Goal: Navigation & Orientation: Find specific page/section

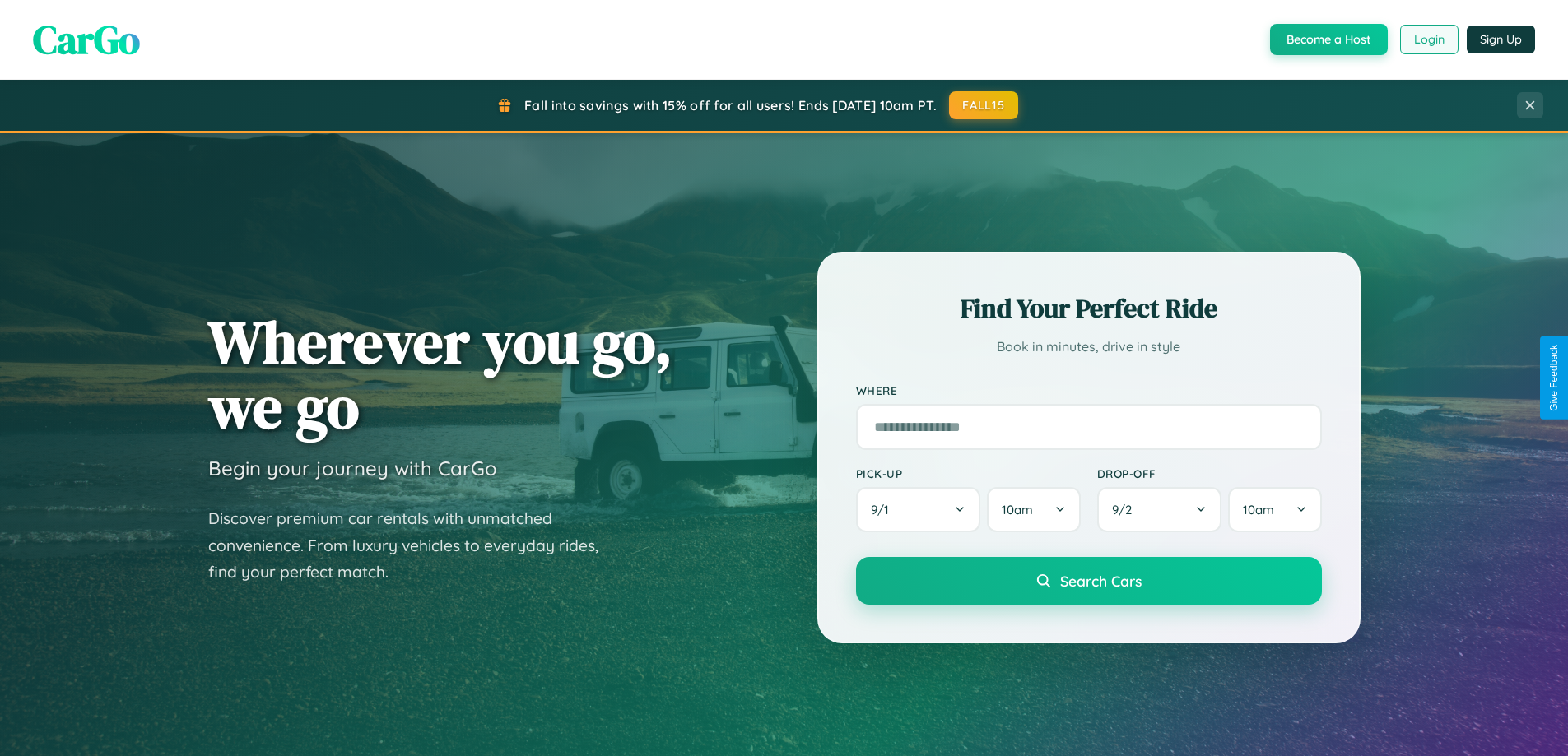
click at [1428, 39] on button "Login" at bounding box center [1428, 39] width 58 height 29
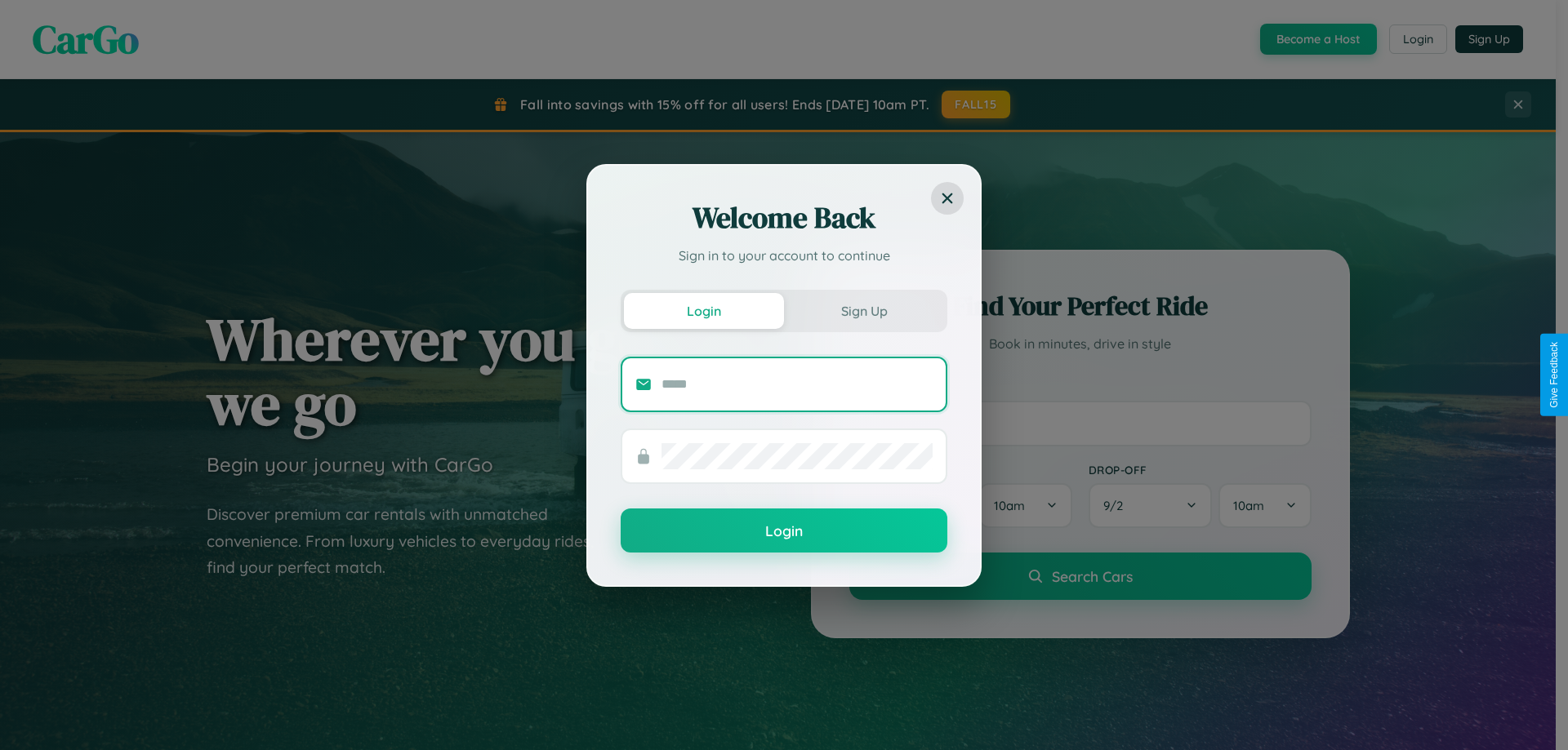
click at [797, 384] on input "text" at bounding box center [797, 384] width 271 height 26
type input "**********"
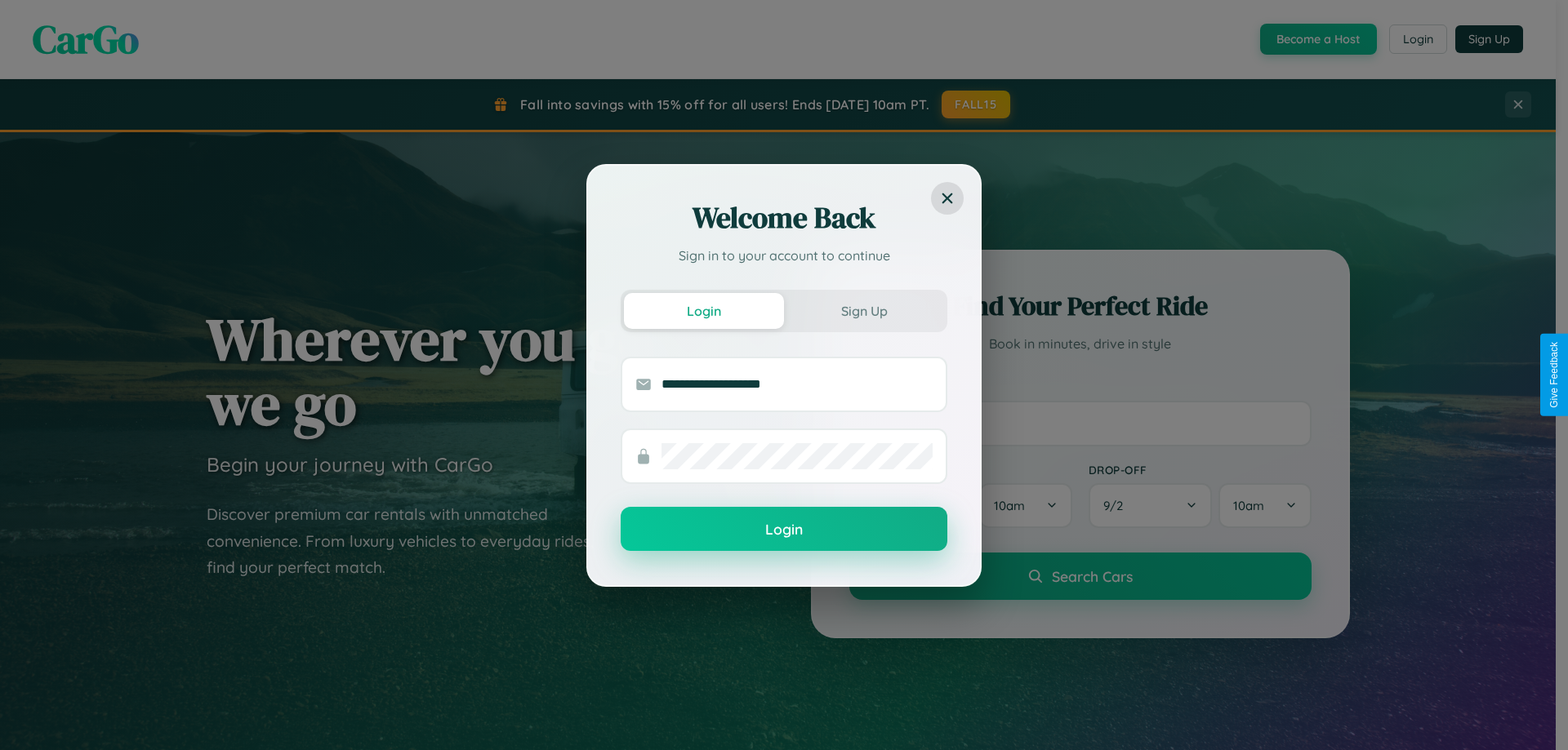
click at [784, 530] on button "Login" at bounding box center [784, 528] width 326 height 44
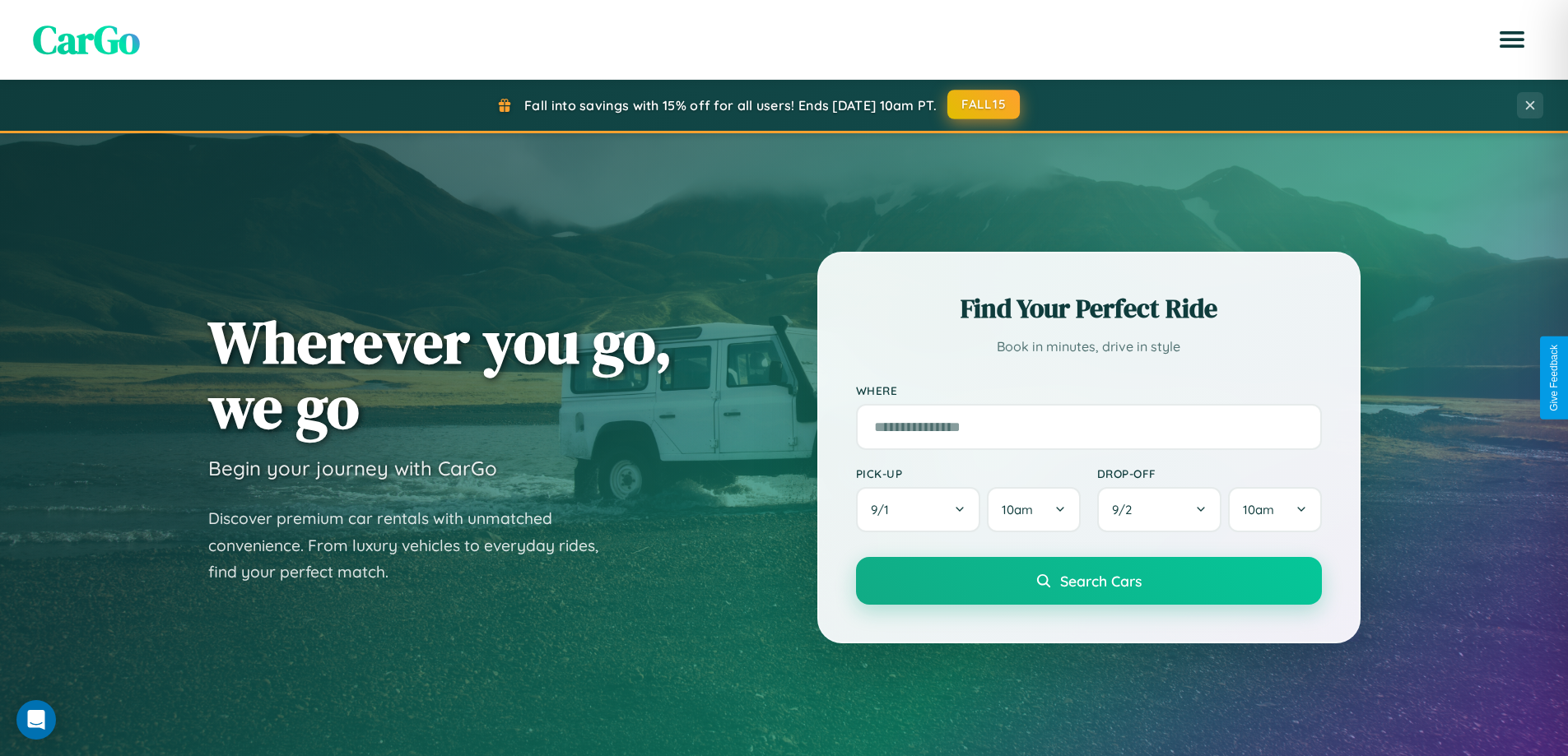
click at [984, 104] on button "FALL15" at bounding box center [983, 104] width 73 height 29
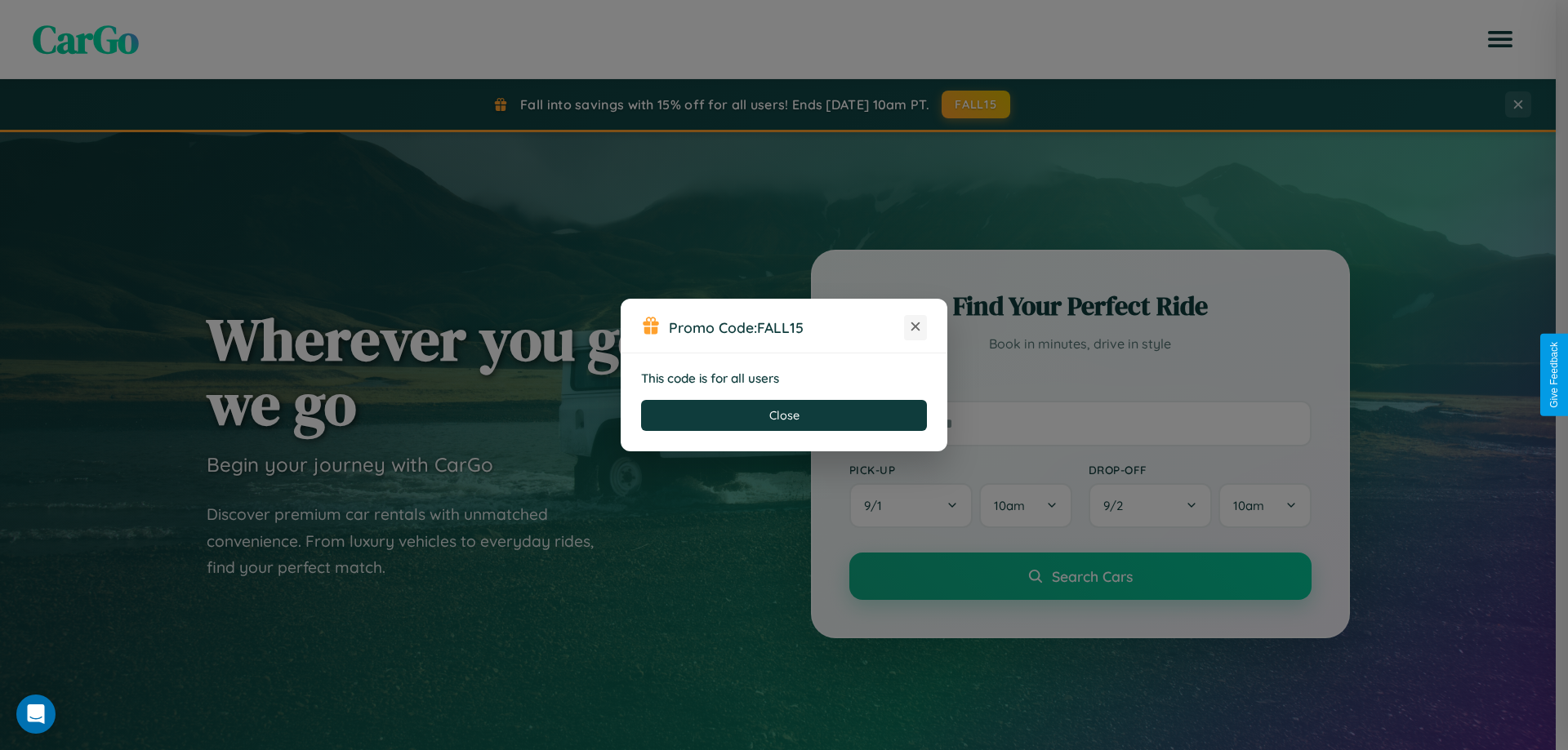
click at [915, 327] on icon at bounding box center [915, 326] width 17 height 17
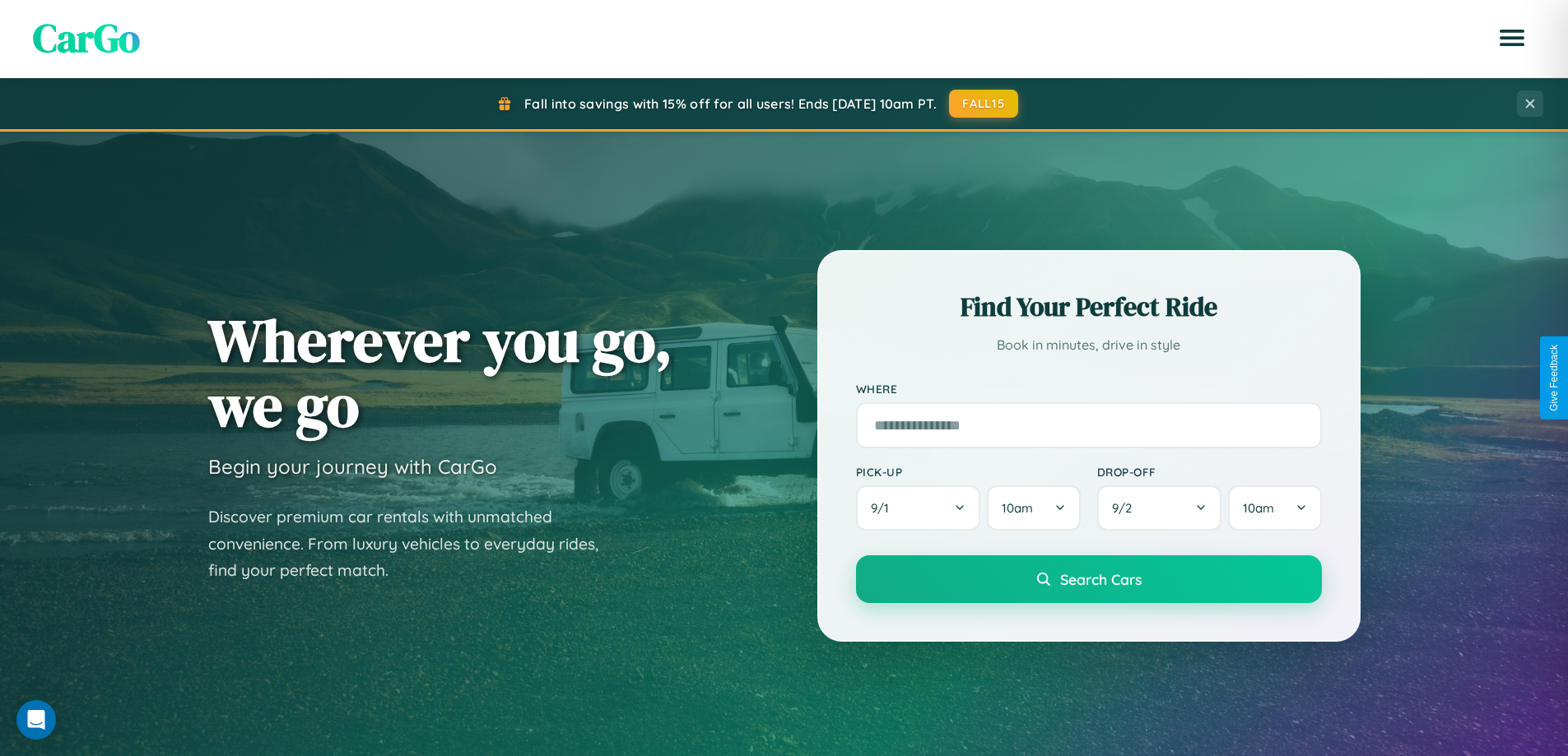
scroll to position [1132, 0]
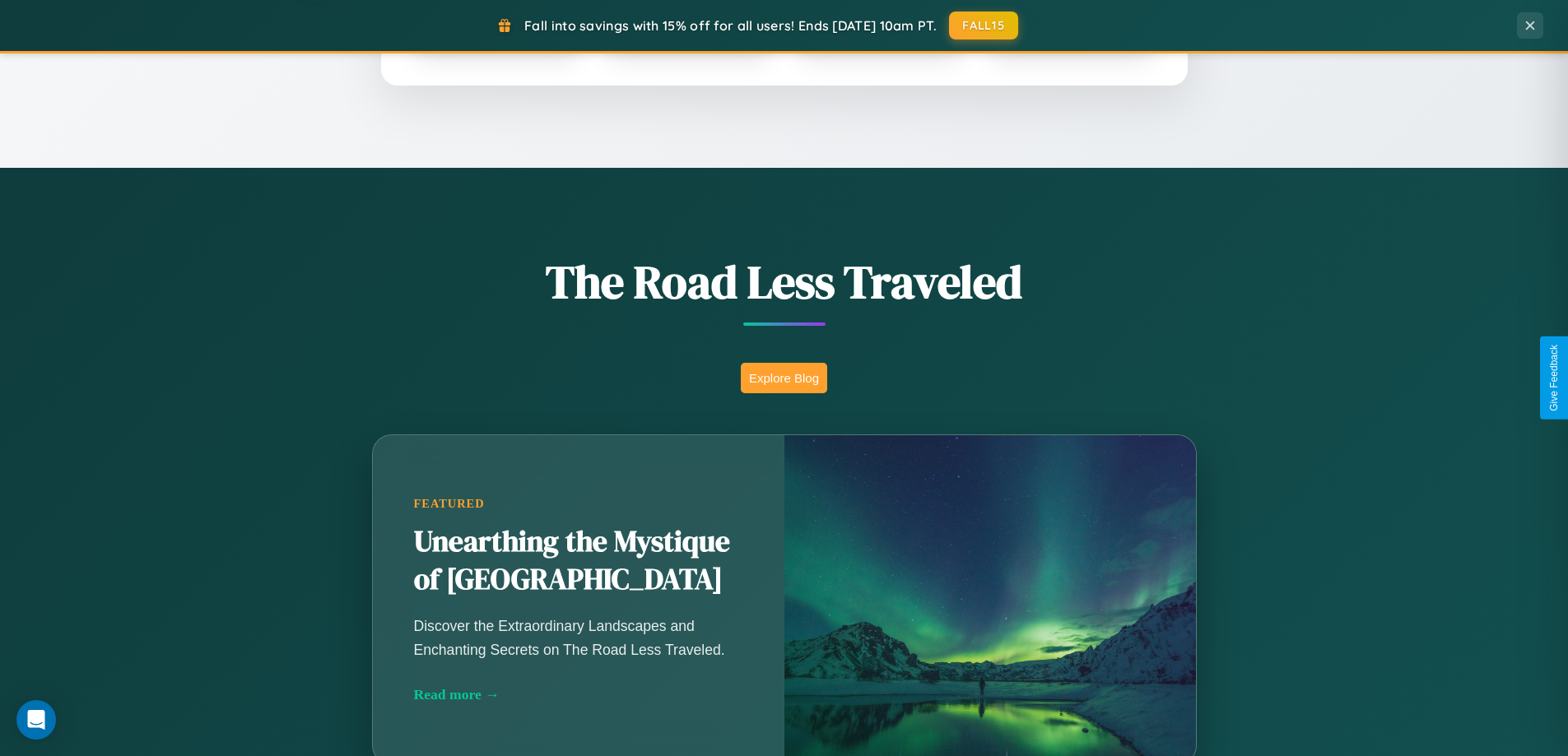
click at [784, 378] on button "Explore Blog" at bounding box center [784, 378] width 86 height 30
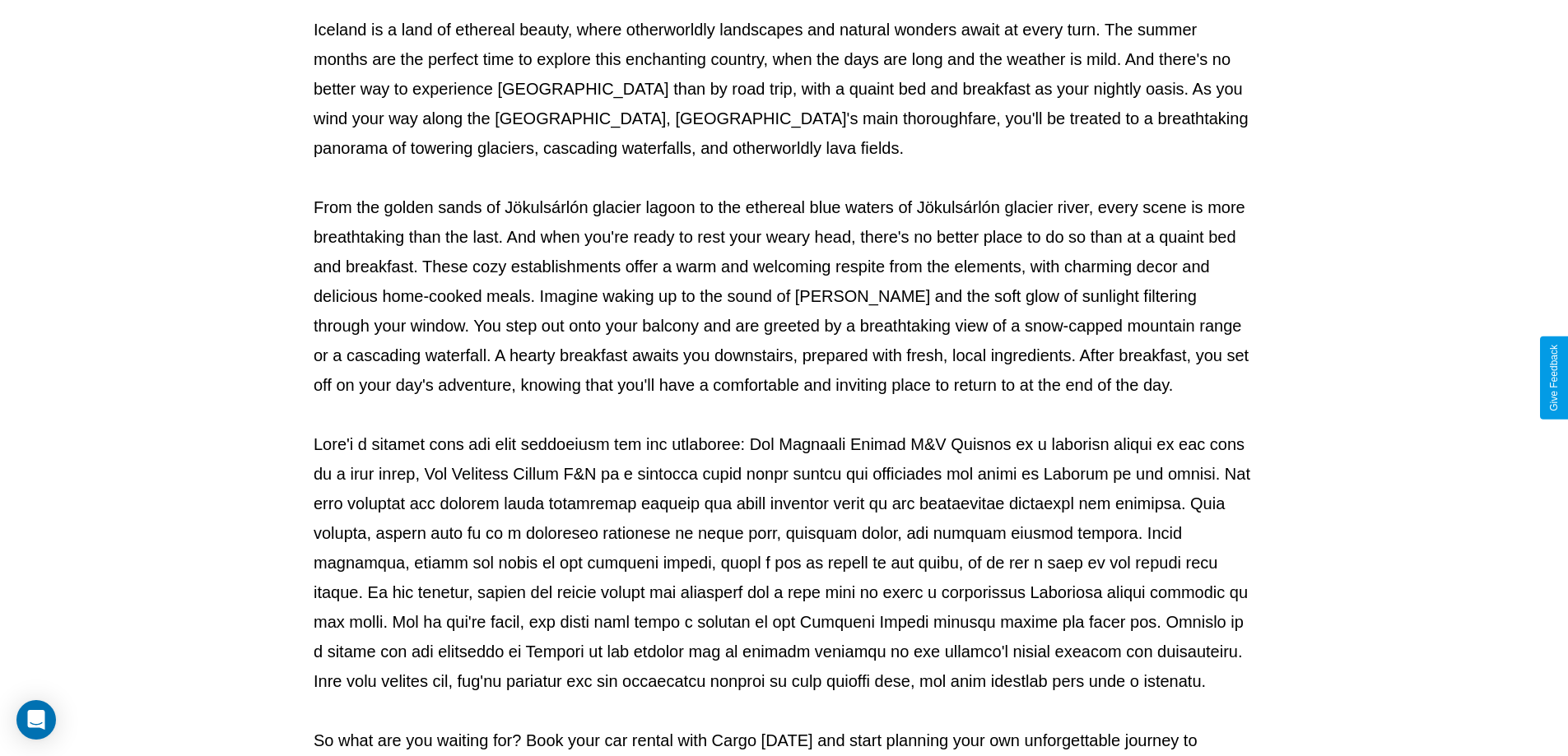
scroll to position [532, 0]
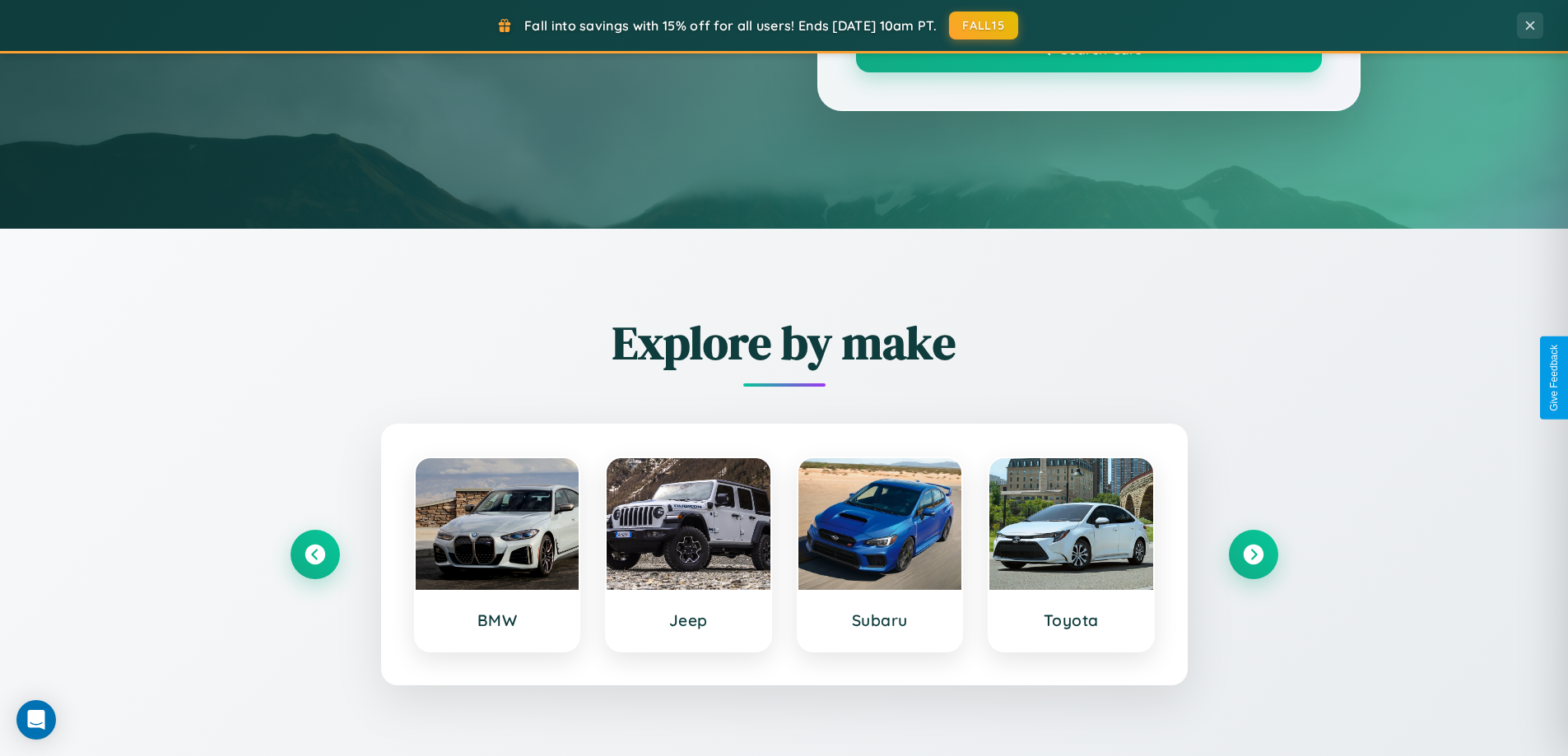
scroll to position [1132, 0]
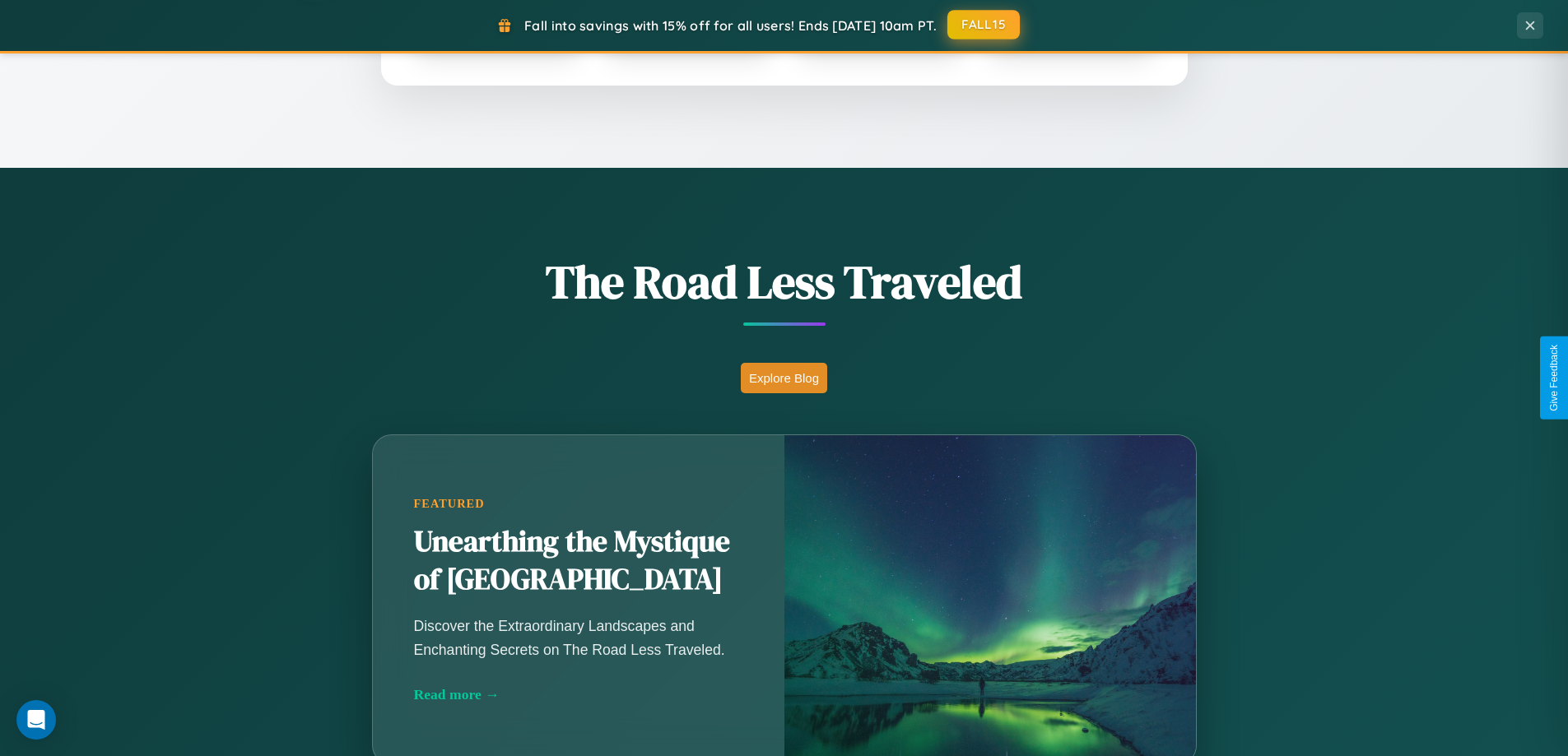
click at [984, 25] on button "FALL15" at bounding box center [983, 25] width 73 height 29
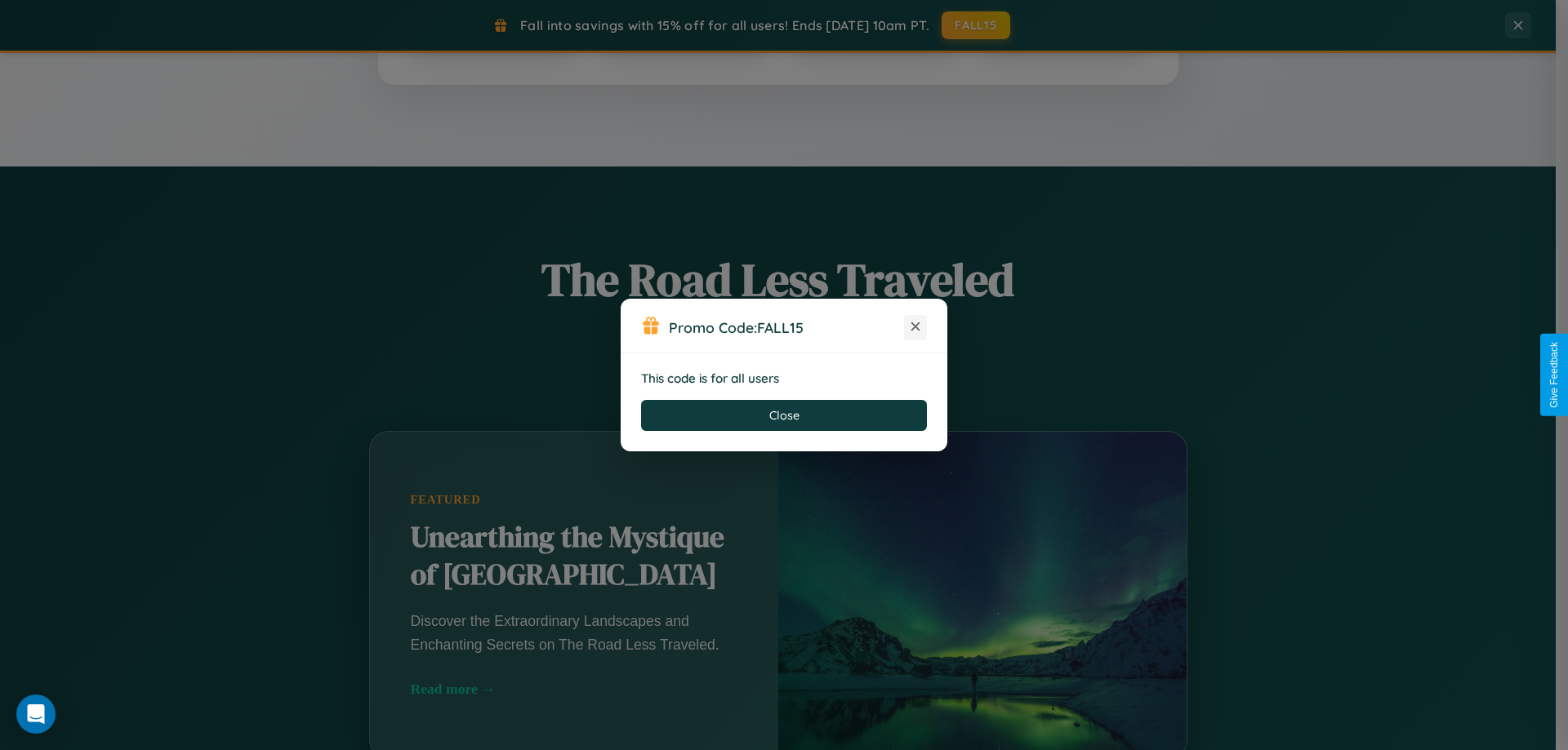
click at [915, 327] on icon at bounding box center [915, 326] width 17 height 17
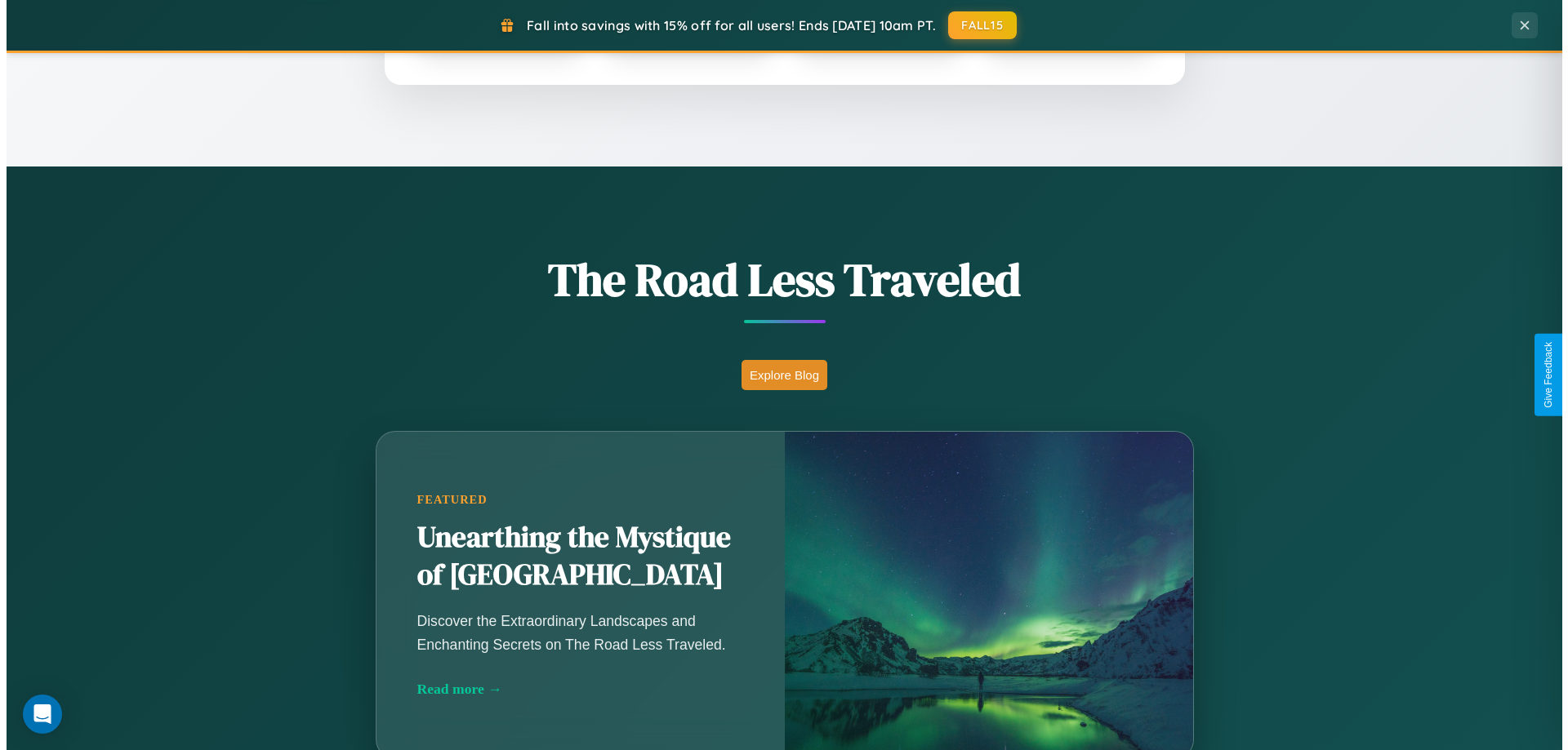
scroll to position [0, 0]
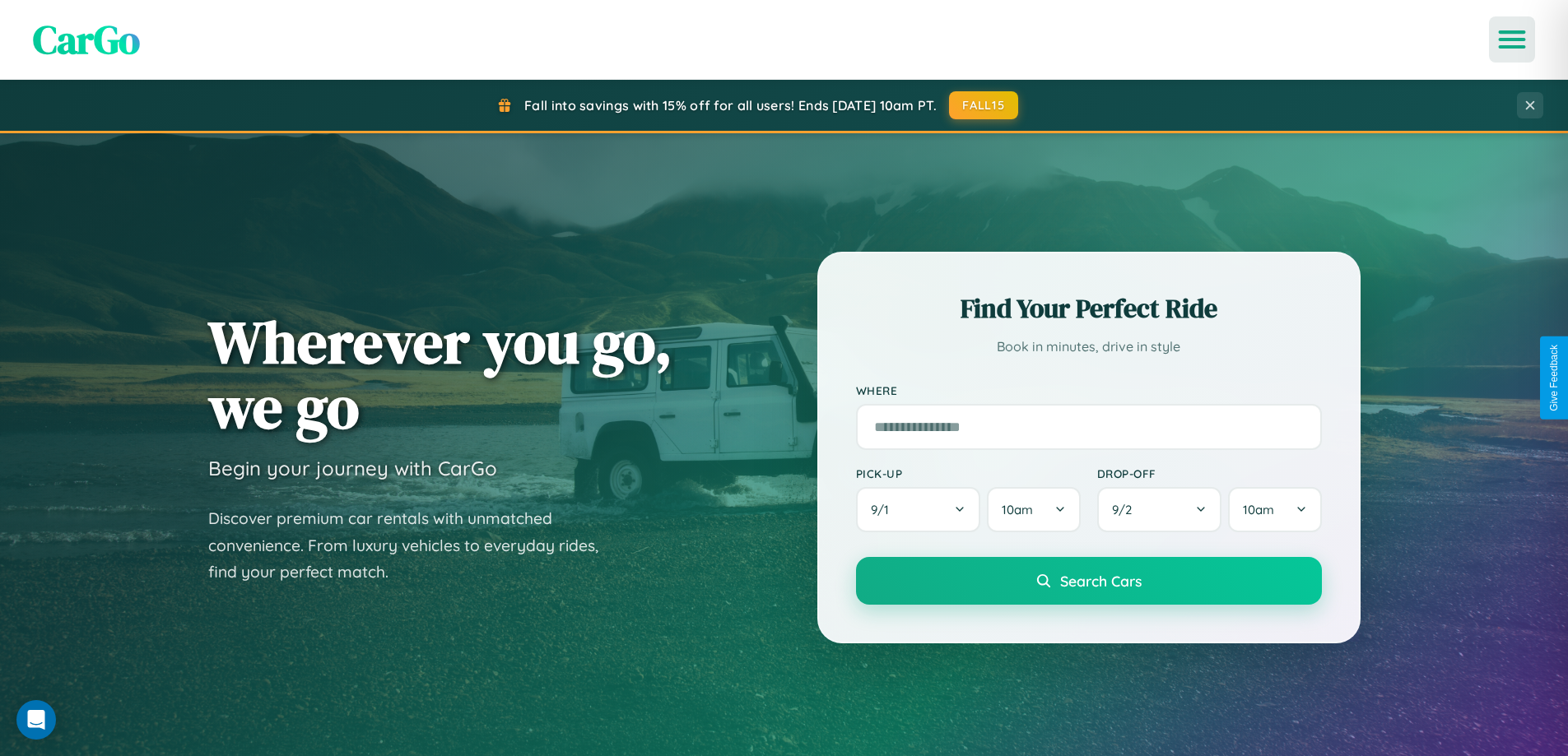
click at [1512, 39] on icon "Open menu" at bounding box center [1513, 39] width 24 height 15
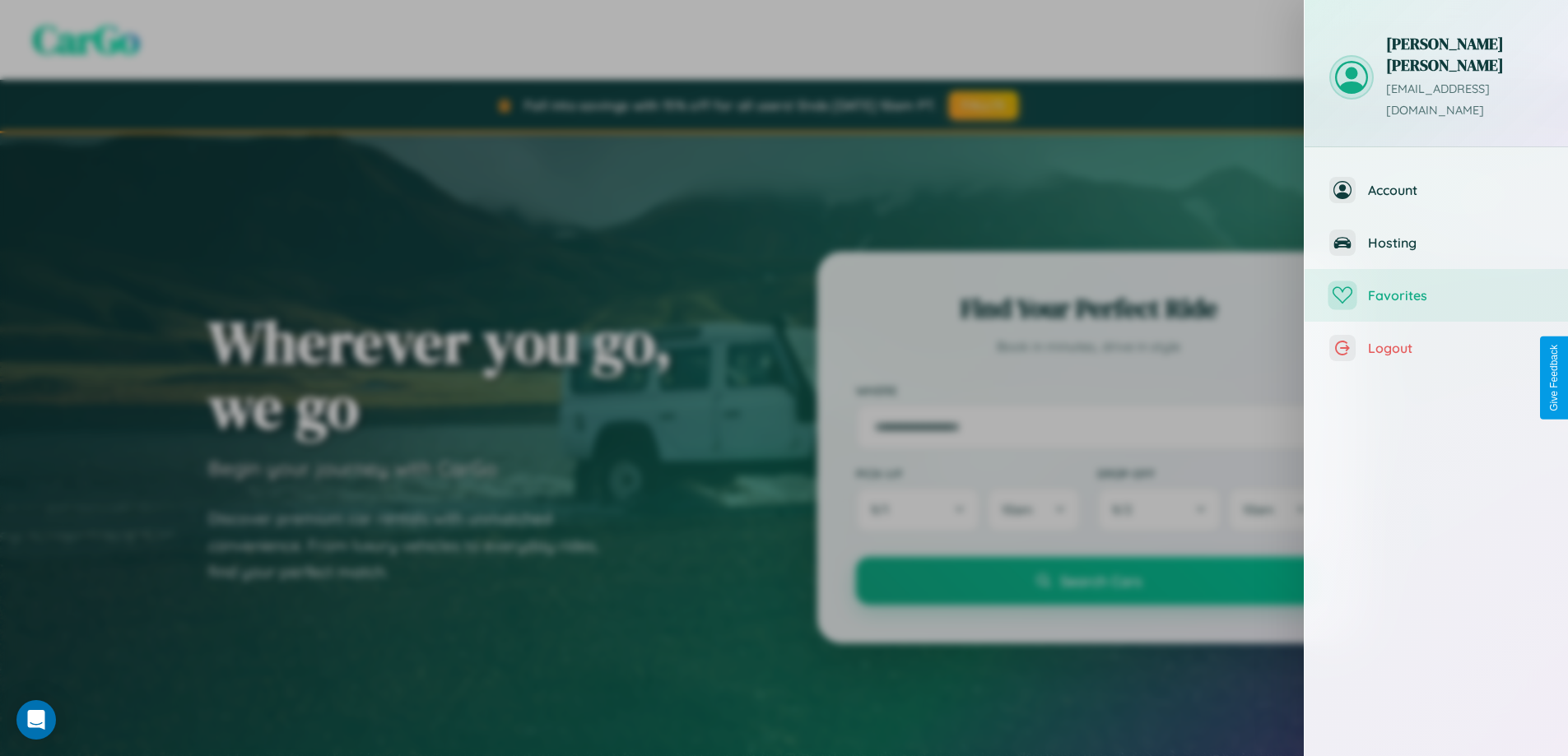
click at [1436, 287] on span "Favorites" at bounding box center [1456, 295] width 175 height 17
